Goal: Check status: Check status

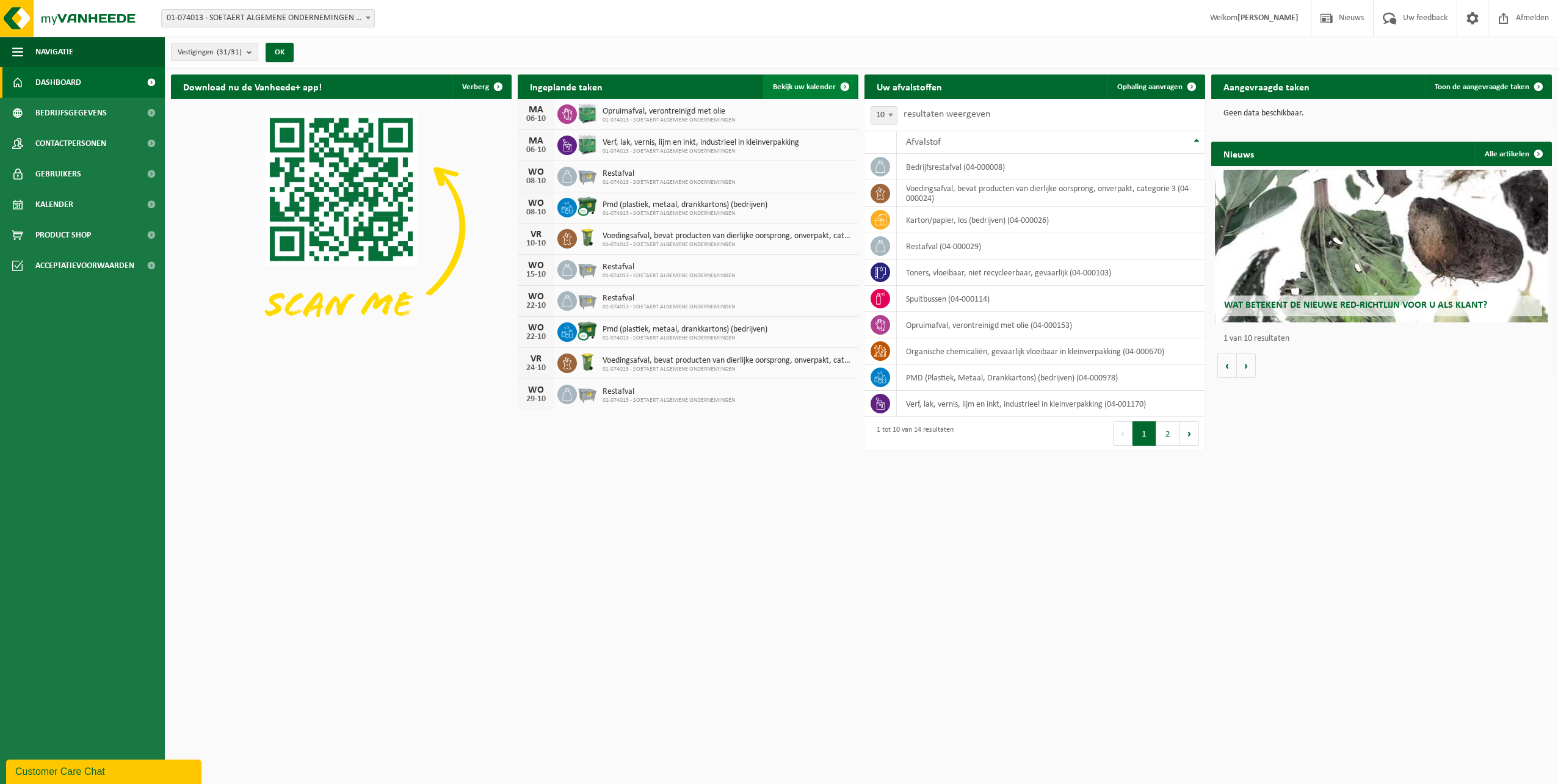
click at [829, 83] on span "Bekijk uw kalender" at bounding box center [804, 87] width 63 height 8
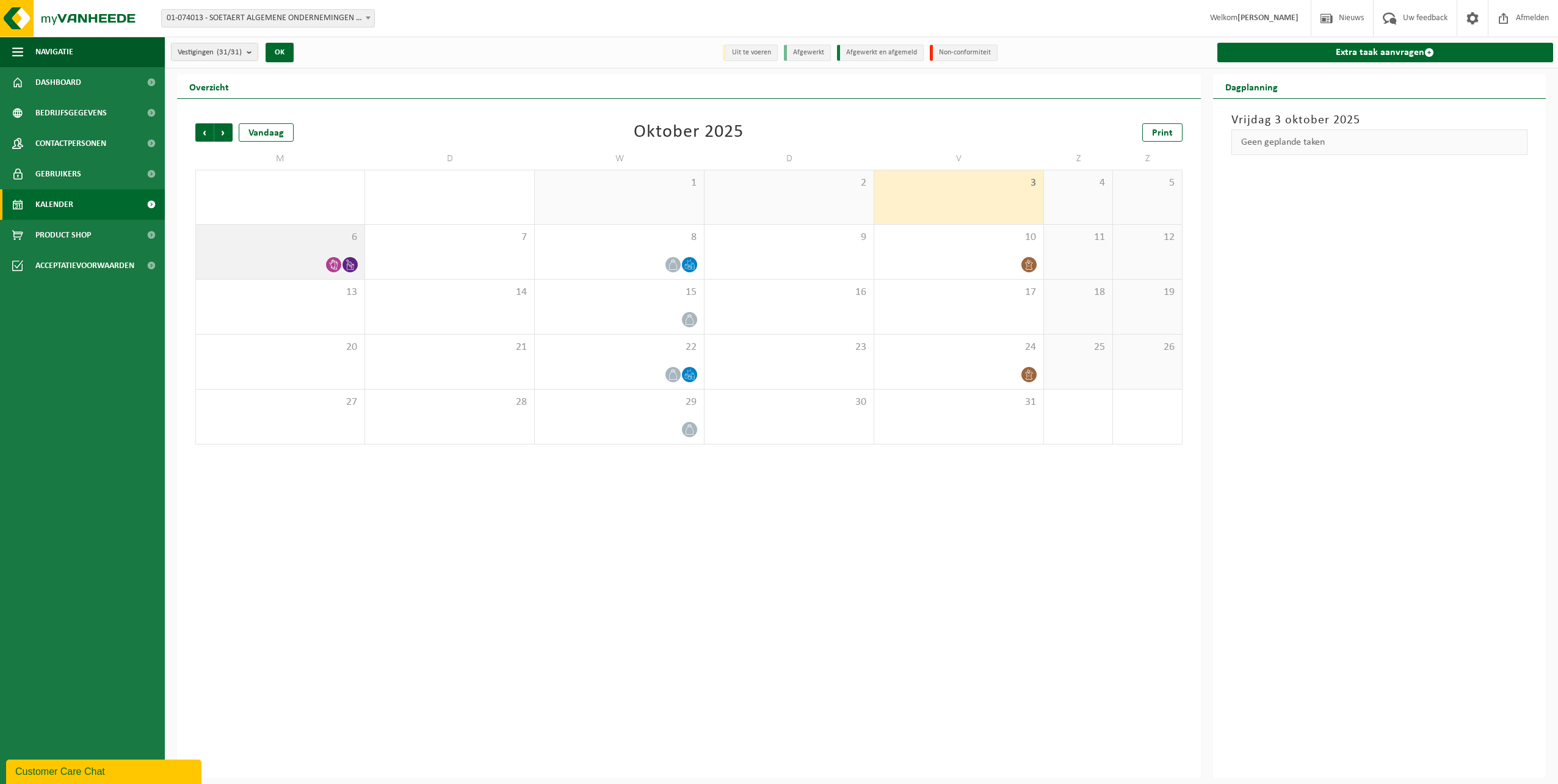
click at [304, 239] on span "6" at bounding box center [280, 237] width 156 height 14
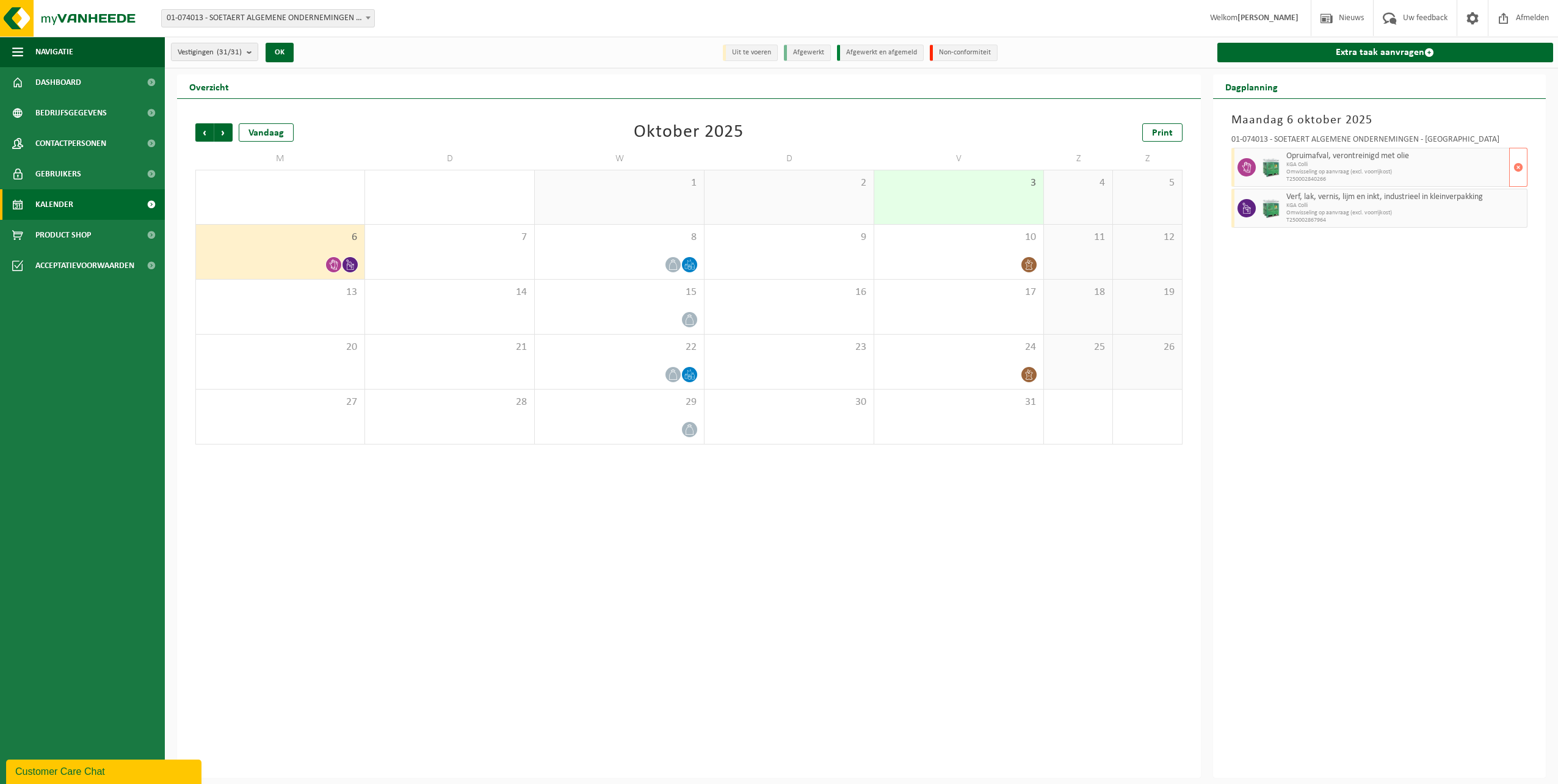
click at [1406, 168] on span "Omwisseling op aanvraag (excl. voorrijkost)" at bounding box center [1397, 172] width 221 height 7
click at [294, 241] on span "6" at bounding box center [280, 237] width 156 height 14
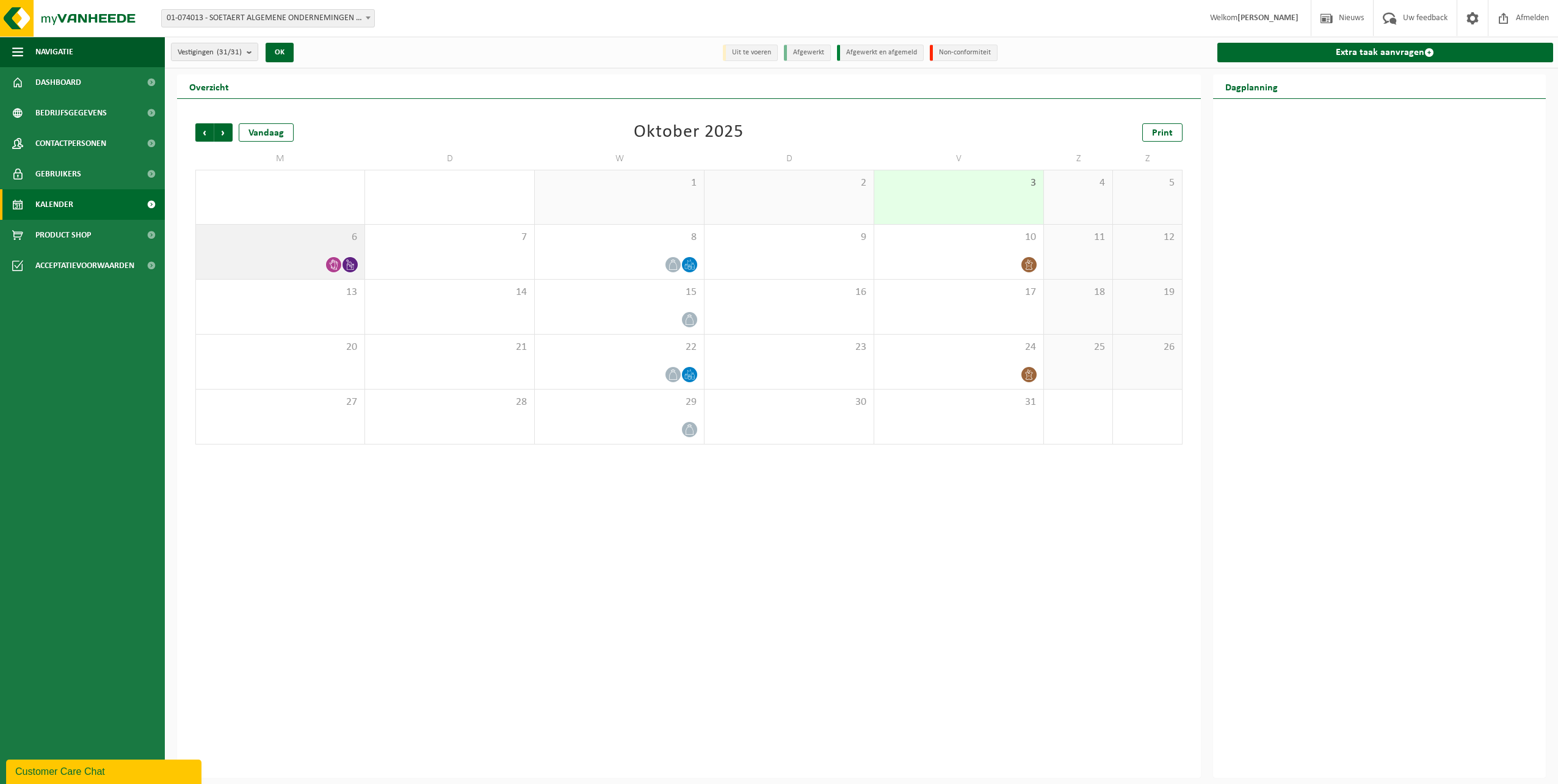
click at [294, 241] on span "6" at bounding box center [280, 237] width 156 height 14
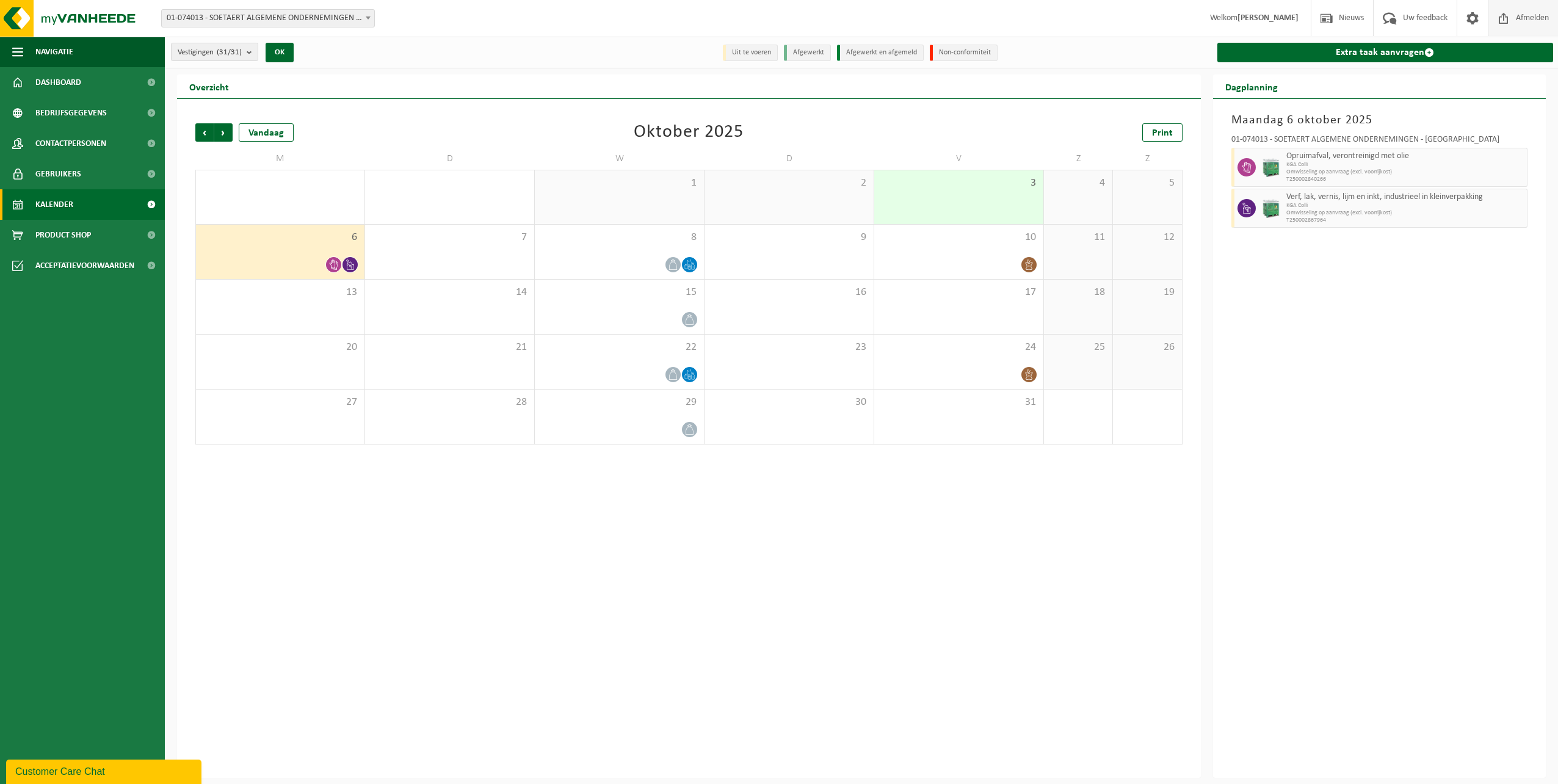
click at [1499, 16] on span at bounding box center [1504, 18] width 18 height 36
